Goal: Find specific page/section

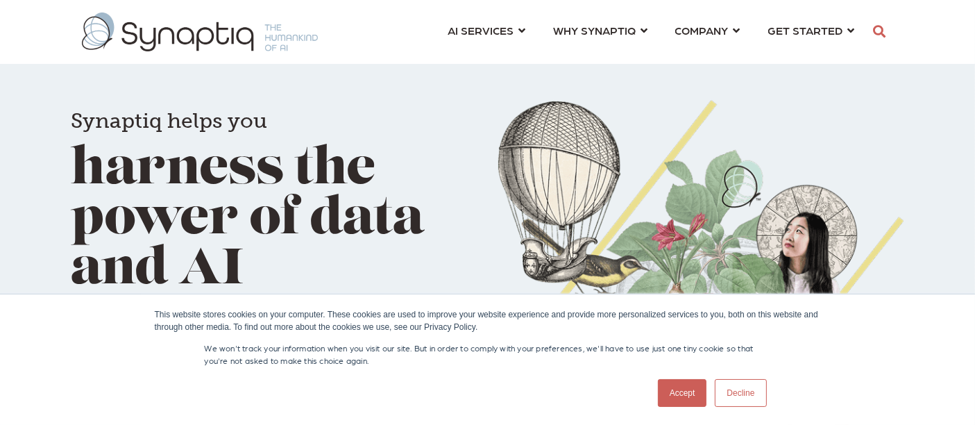
click at [728, 396] on link "Decline" at bounding box center [740, 393] width 51 height 28
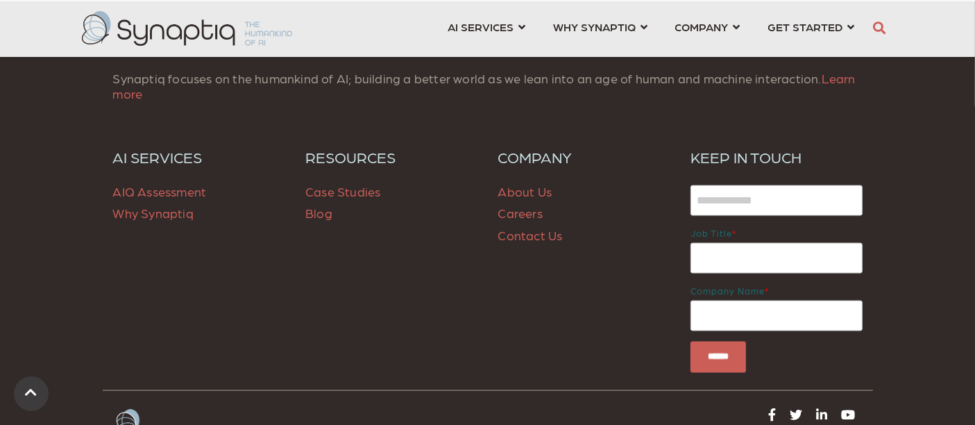
scroll to position [1933, 0]
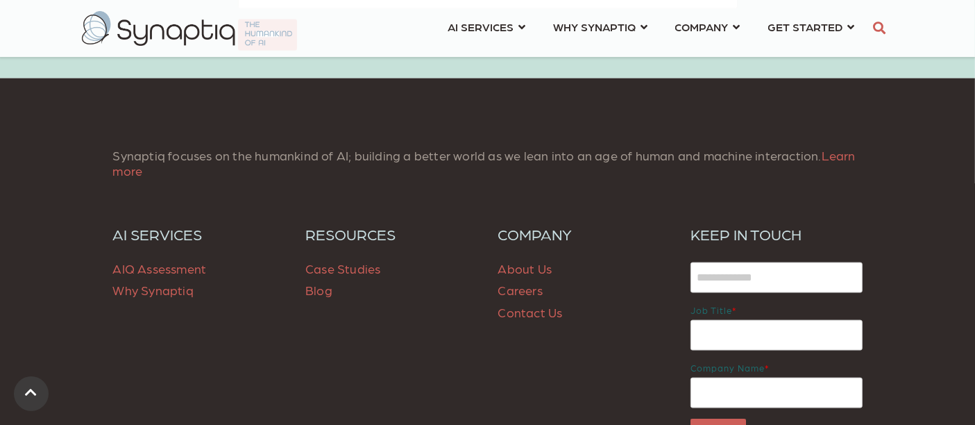
click at [515, 313] on link "Contact Us" at bounding box center [530, 312] width 65 height 15
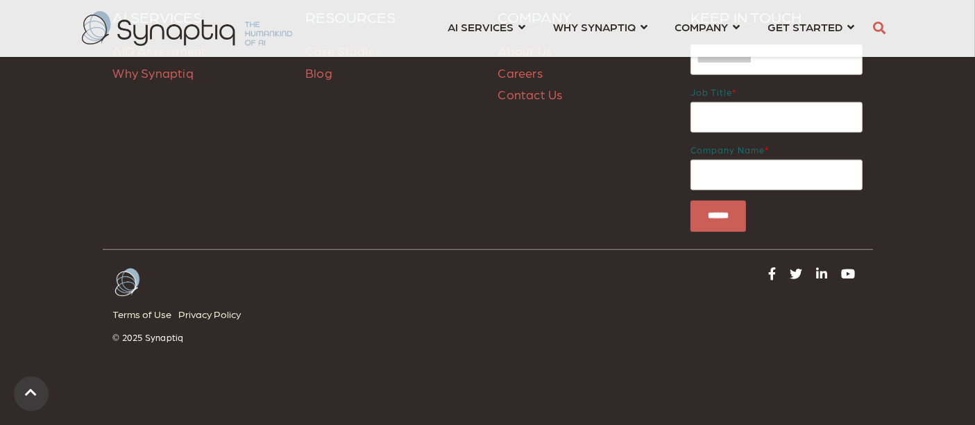
scroll to position [1342, 0]
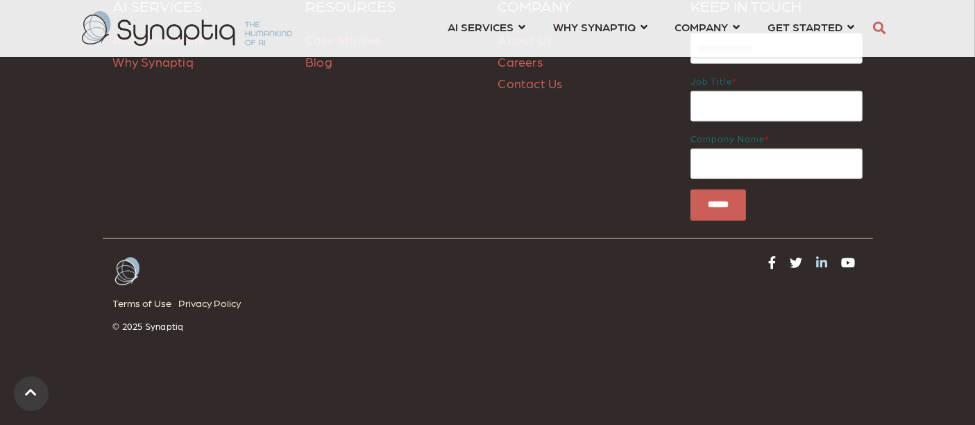
click at [821, 256] on icon at bounding box center [822, 262] width 11 height 12
click at [212, 294] on link "Privacy Policy" at bounding box center [213, 303] width 69 height 19
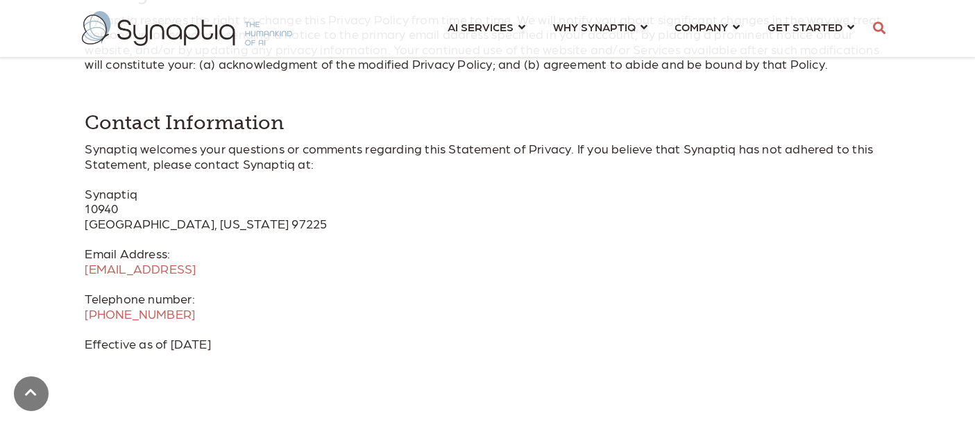
scroll to position [2699, 0]
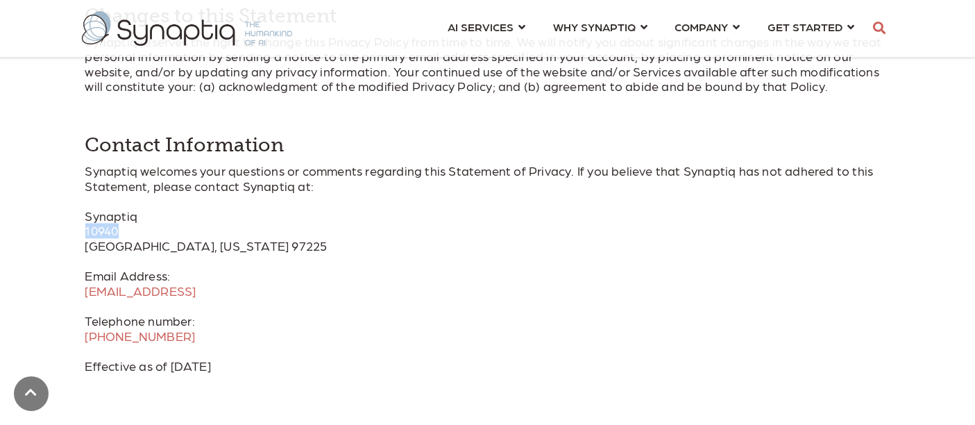
drag, startPoint x: 78, startPoint y: 215, endPoint x: 132, endPoint y: 213, distance: 53.5
copy p "10940"
drag, startPoint x: 255, startPoint y: 233, endPoint x: 204, endPoint y: 235, distance: 51.4
click at [204, 235] on p "Synaptiq welcomes your questions or comments regarding this Statement of Privac…" at bounding box center [487, 268] width 805 height 210
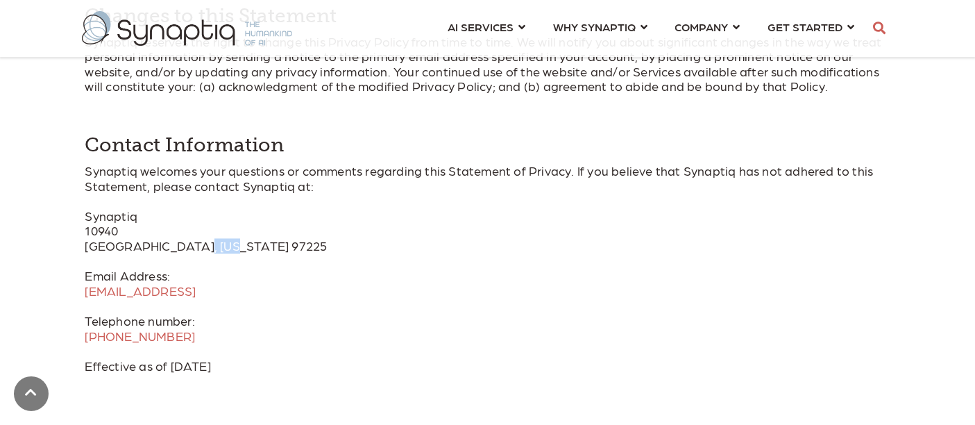
copy p "97225"
click at [183, 18] on img at bounding box center [187, 28] width 210 height 35
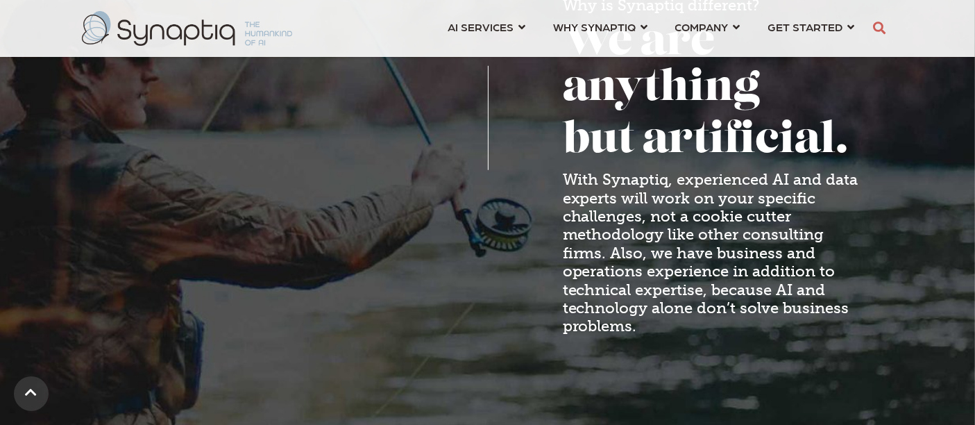
scroll to position [1233, 0]
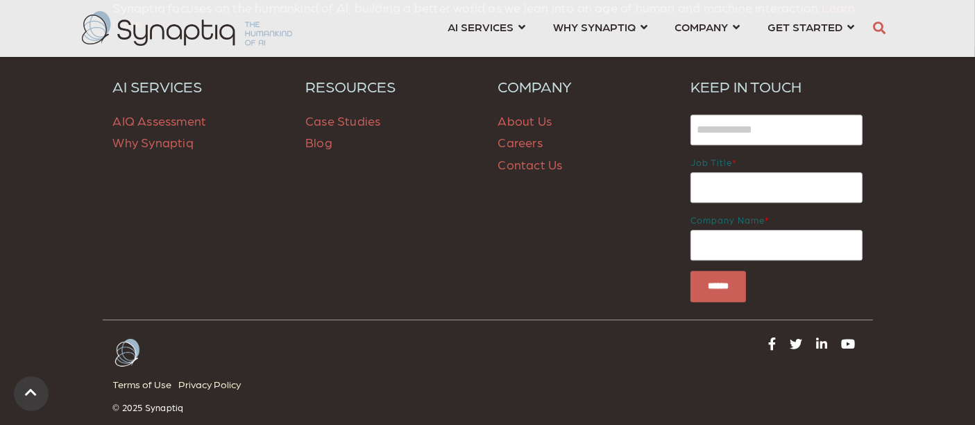
scroll to position [3571, 0]
